Goal: Task Accomplishment & Management: Use online tool/utility

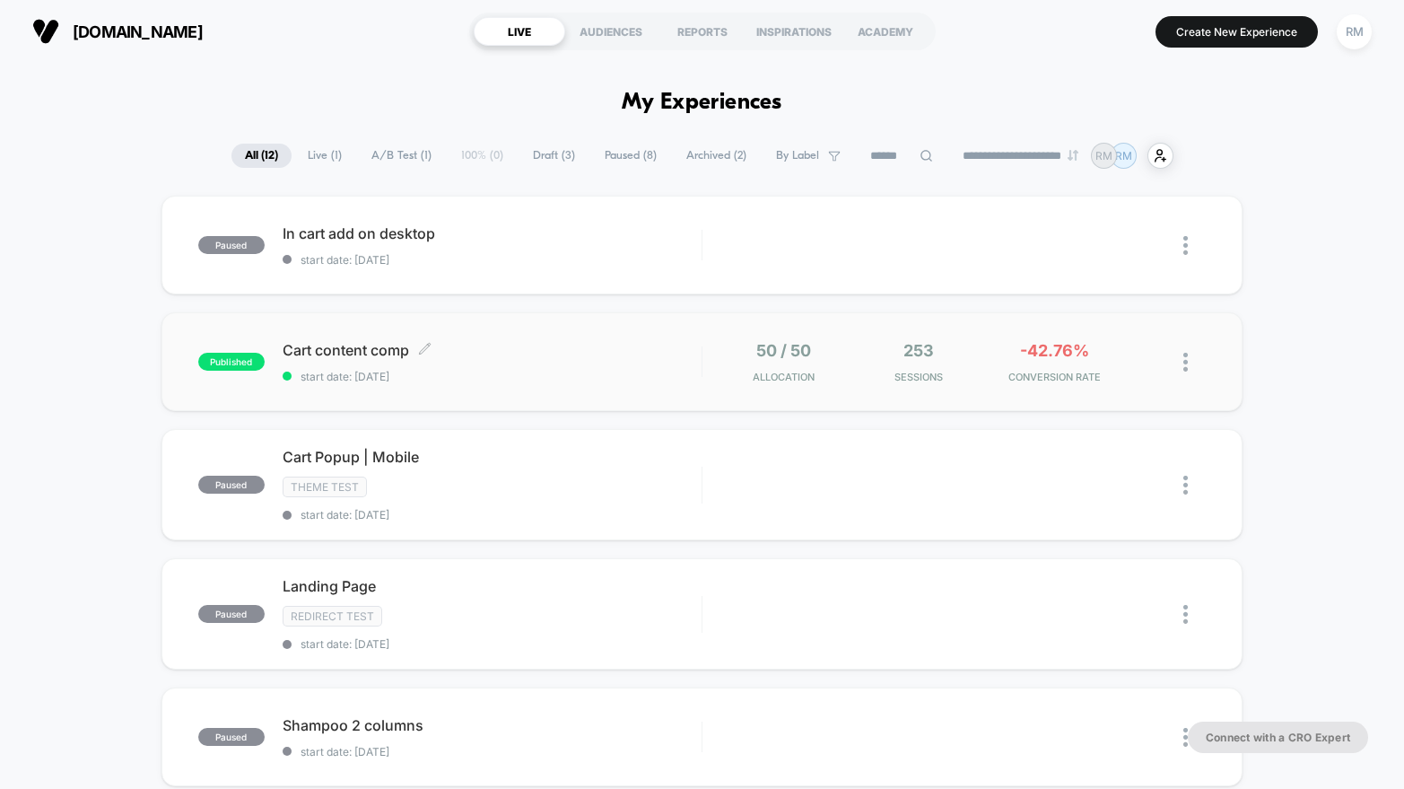
click at [627, 354] on span "Cart content comp Click to edit experience details" at bounding box center [492, 350] width 419 height 18
